Goal: Check status: Check status

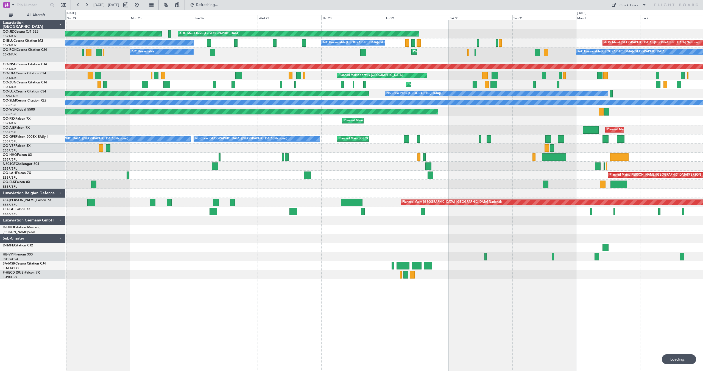
click at [513, 37] on div "Planned Maint Kortrijk-[GEOGRAPHIC_DATA] AOG Maint [GEOGRAPHIC_DATA]-[GEOGRAPHI…" at bounding box center [383, 33] width 637 height 9
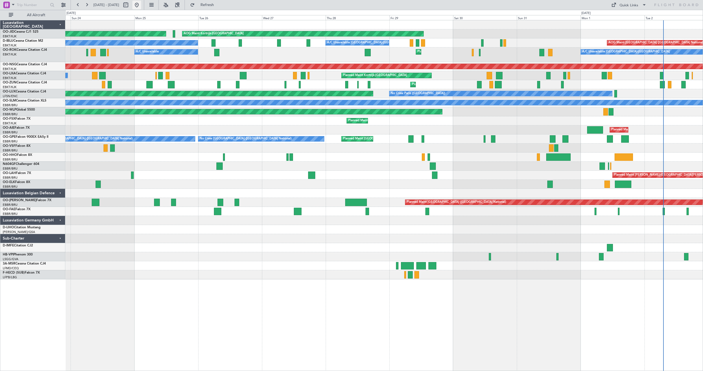
click at [141, 4] on button at bounding box center [136, 5] width 9 height 9
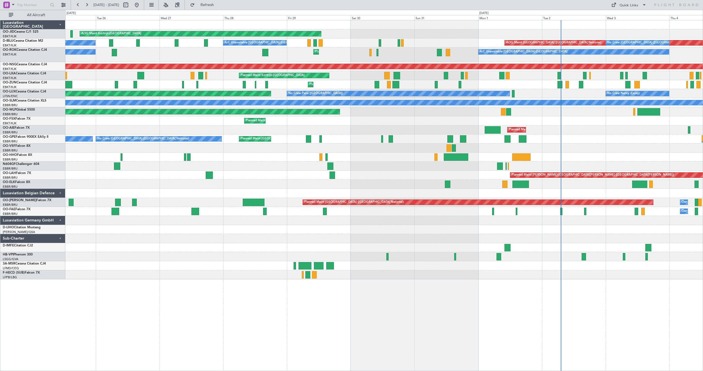
click at [224, 55] on div "A/C Unavailable [GEOGRAPHIC_DATA]-[GEOGRAPHIC_DATA] Planned Maint [GEOGRAPHIC_D…" at bounding box center [383, 54] width 637 height 15
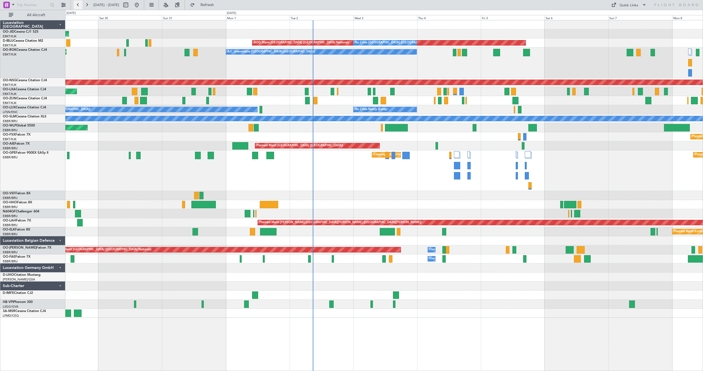
click at [80, 5] on button at bounding box center [78, 5] width 9 height 9
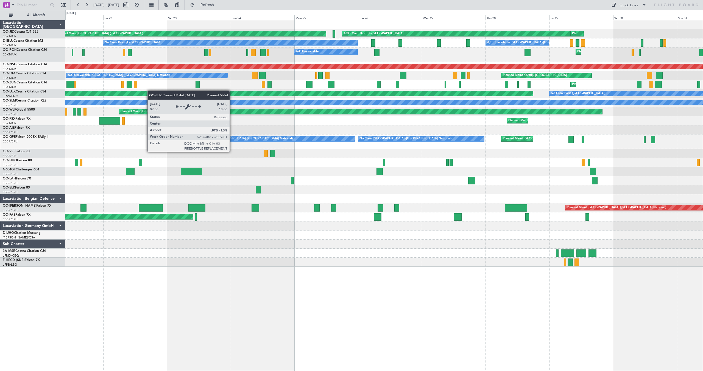
click at [145, 92] on div "Planned Maint [GEOGRAPHIC_DATA] ([GEOGRAPHIC_DATA]) AOG Maint [GEOGRAPHIC_DATA]…" at bounding box center [383, 143] width 637 height 247
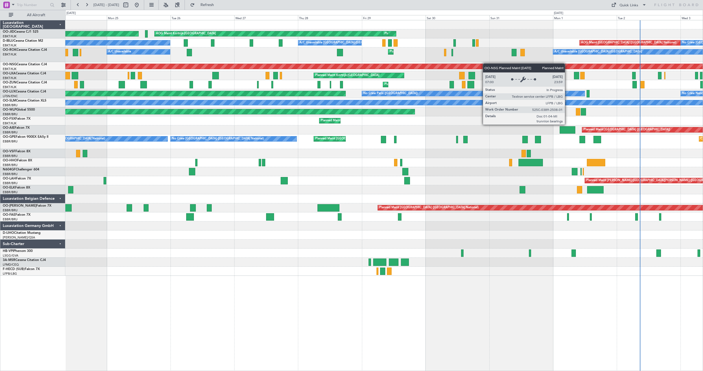
click at [437, 69] on div "Planned Maint [GEOGRAPHIC_DATA] ([GEOGRAPHIC_DATA]) AOG Maint [GEOGRAPHIC_DATA]…" at bounding box center [383, 148] width 637 height 256
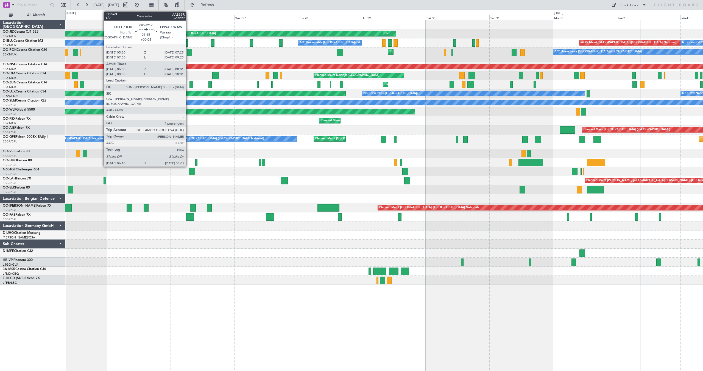
click at [188, 52] on div at bounding box center [189, 52] width 5 height 7
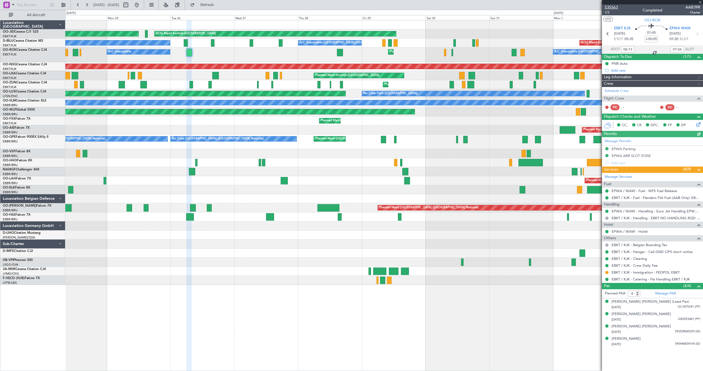
click at [610, 5] on span "535563" at bounding box center [611, 7] width 13 height 6
click at [141, 2] on button at bounding box center [136, 5] width 9 height 9
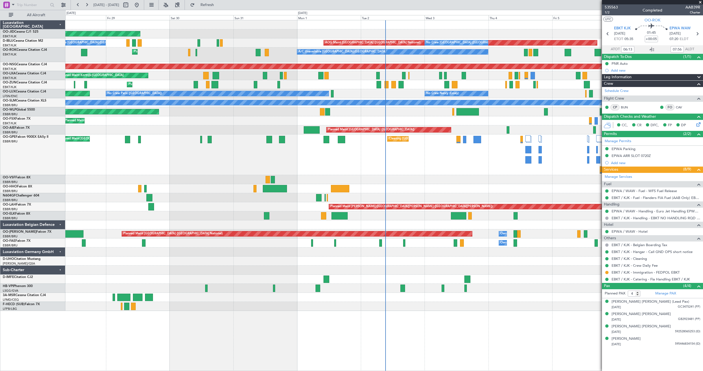
click at [700, 2] on span at bounding box center [699, 2] width 5 height 5
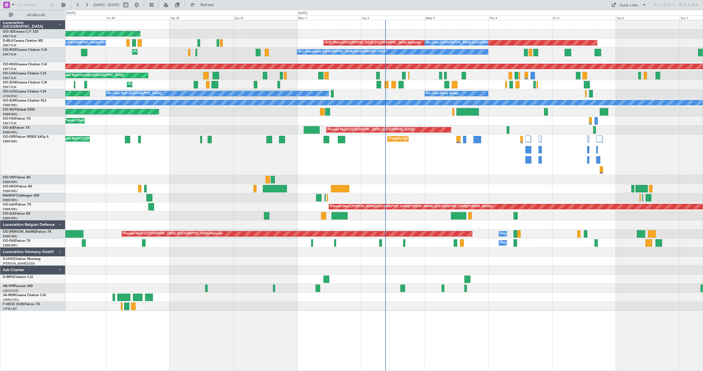
type input "0"
